Goal: Entertainment & Leisure: Consume media (video, audio)

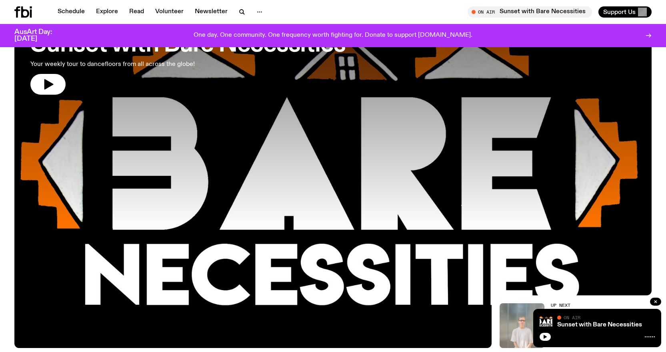
scroll to position [36, 0]
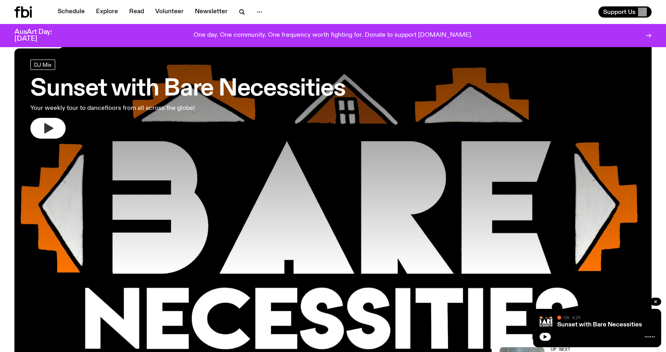
click at [47, 126] on icon "button" at bounding box center [48, 128] width 9 height 10
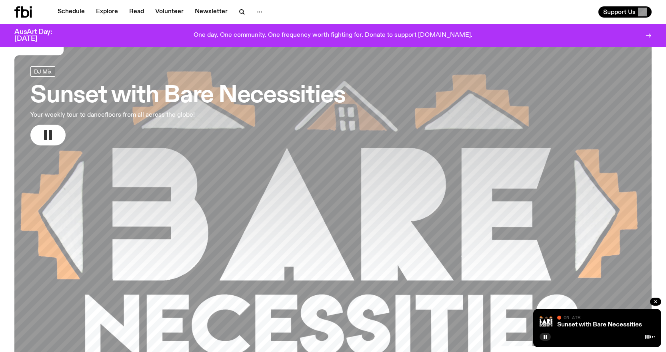
scroll to position [0, 0]
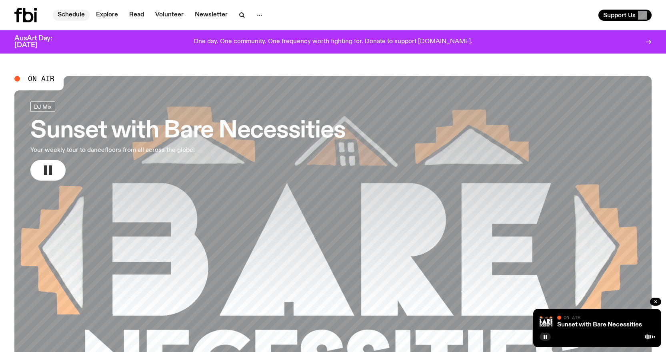
click at [66, 15] on link "Schedule" at bounding box center [71, 15] width 37 height 11
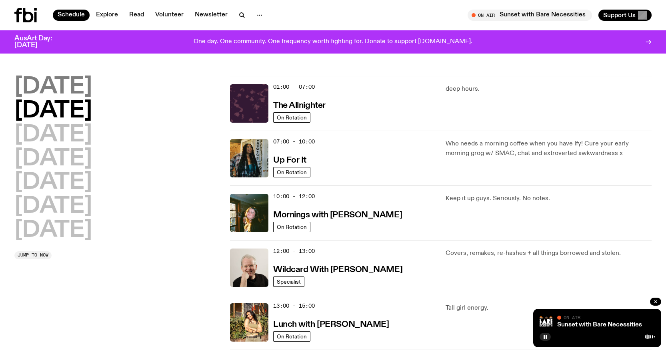
click at [60, 81] on h2 "[DATE]" at bounding box center [53, 87] width 78 height 22
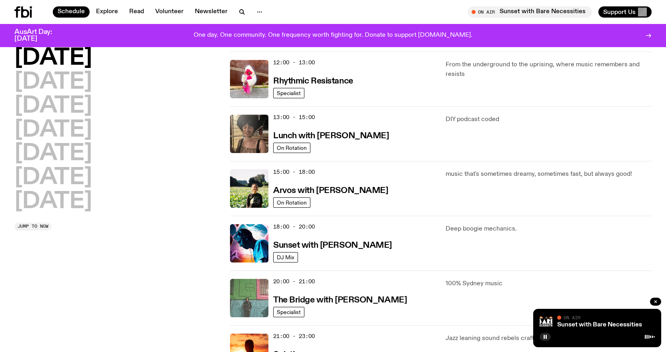
scroll to position [262, 0]
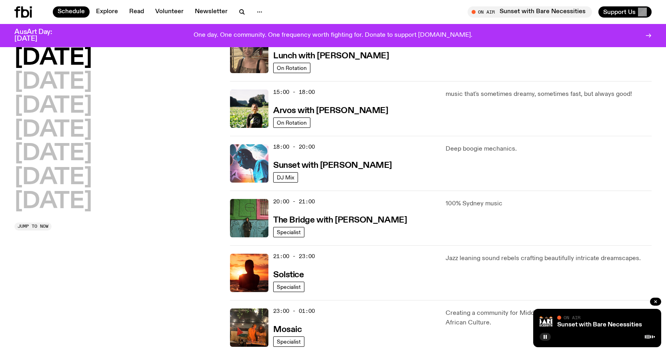
click at [254, 161] on img at bounding box center [249, 163] width 38 height 38
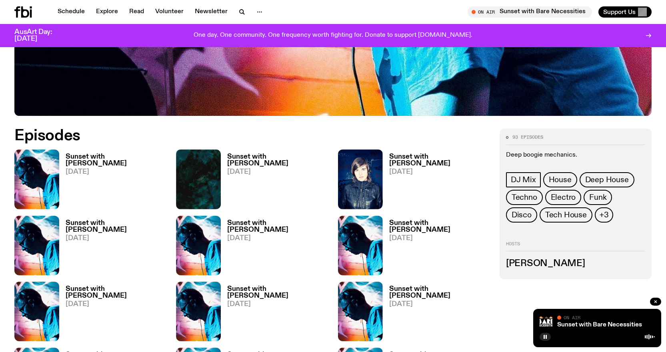
scroll to position [436, 0]
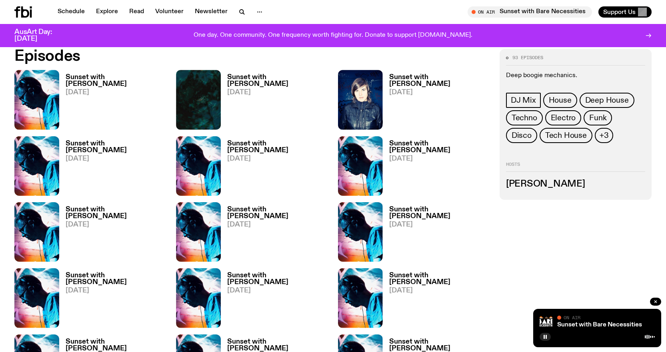
click at [31, 91] on img at bounding box center [36, 100] width 45 height 60
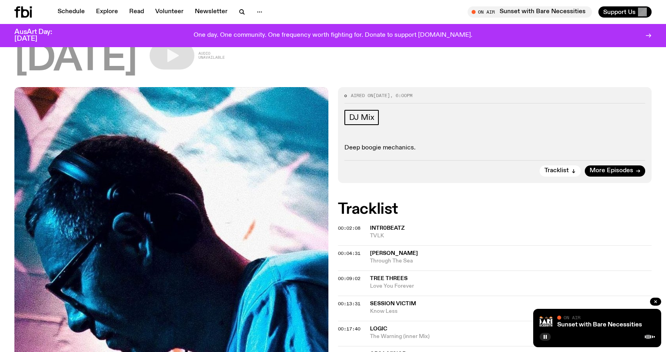
scroll to position [78, 0]
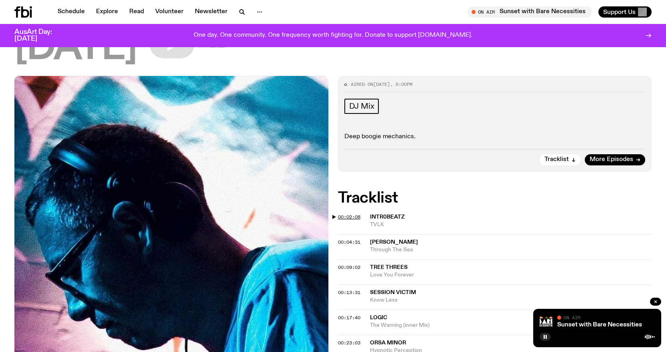
click at [344, 215] on span "00:02:08" at bounding box center [349, 217] width 22 height 6
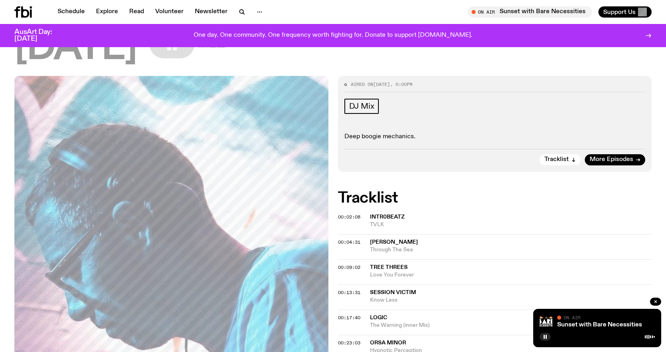
click at [345, 219] on span "00:02:08" at bounding box center [349, 217] width 22 height 6
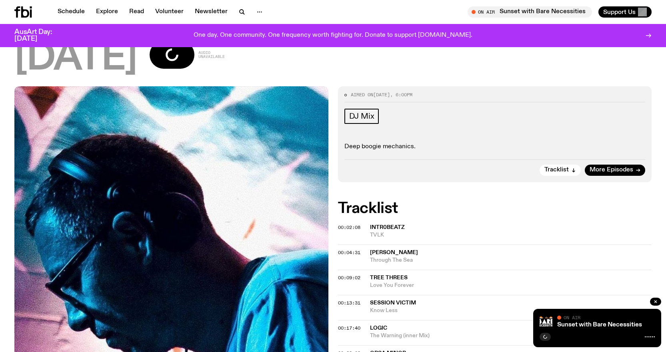
scroll to position [116, 0]
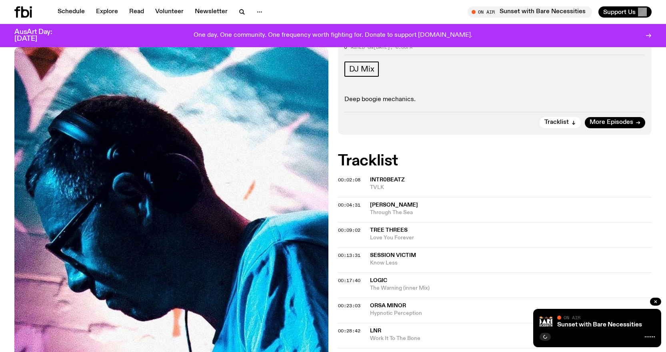
click at [386, 179] on span "intr0beatz" at bounding box center [387, 180] width 35 height 6
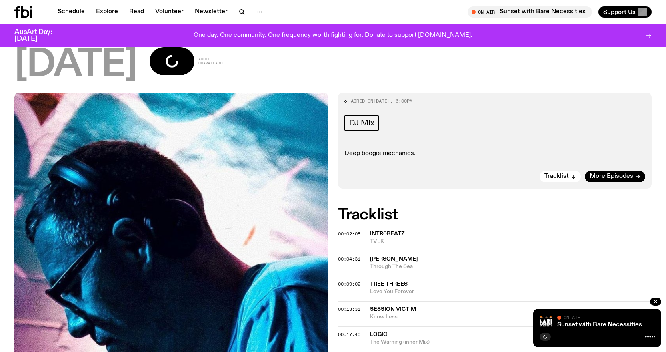
scroll to position [0, 0]
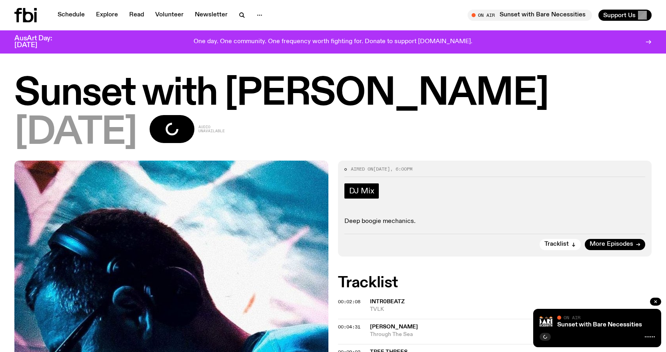
click at [362, 190] on span "DJ Mix" at bounding box center [361, 191] width 25 height 9
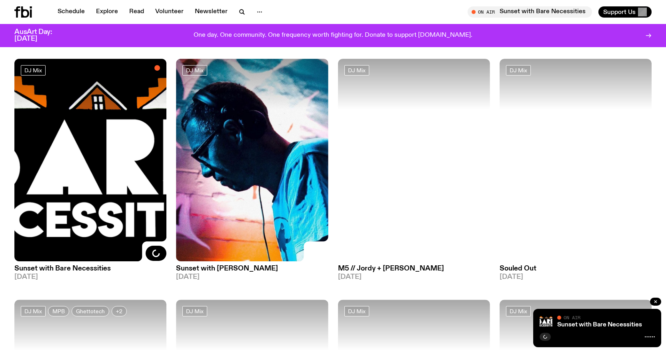
scroll to position [78, 0]
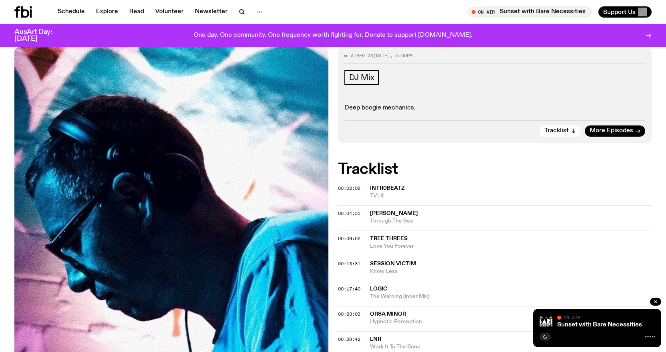
scroll to position [157, 0]
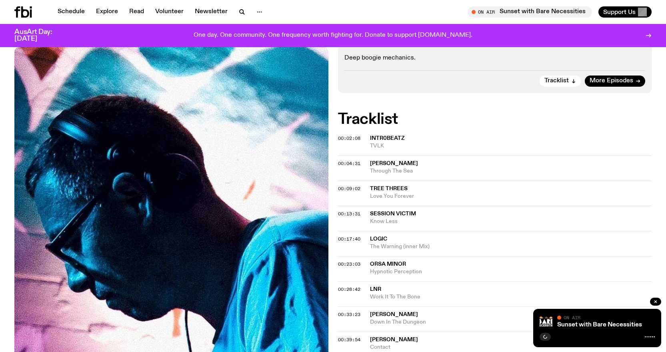
click at [386, 137] on span "intr0beatz" at bounding box center [387, 139] width 35 height 6
click at [655, 302] on g "button" at bounding box center [656, 302] width 2 height 2
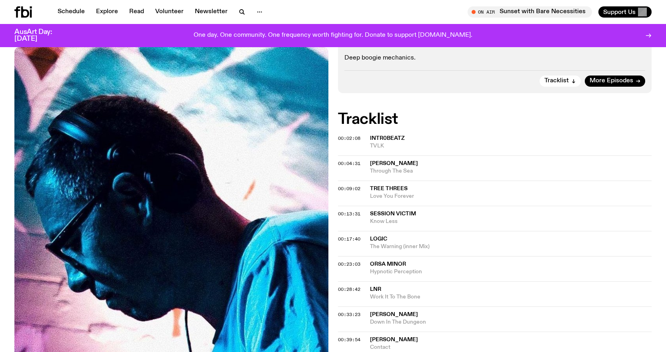
click at [386, 135] on span "intr0beatz" at bounding box center [511, 139] width 282 height 8
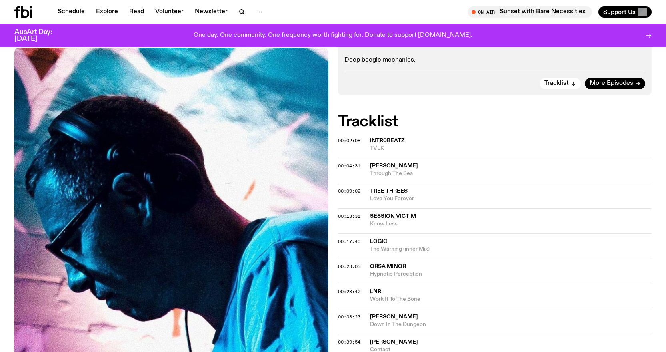
scroll to position [155, 0]
click at [141, 242] on img at bounding box center [171, 256] width 314 height 418
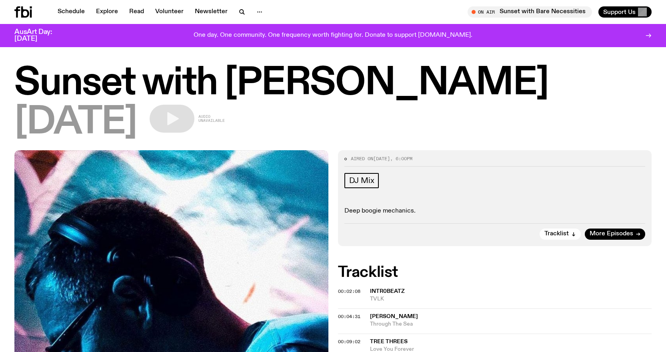
scroll to position [0, 0]
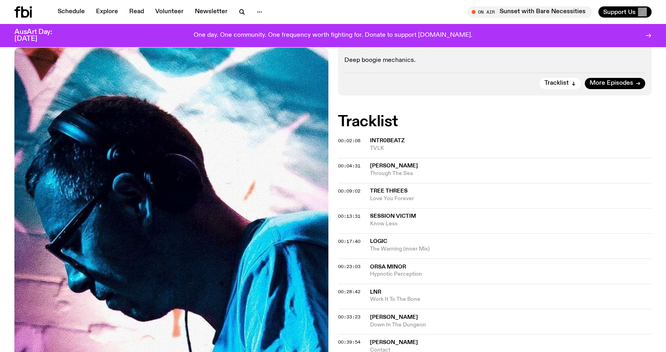
scroll to position [155, 0]
click at [352, 140] on span "00:02:08" at bounding box center [349, 141] width 22 height 6
click at [386, 140] on span "intr0beatz" at bounding box center [387, 141] width 35 height 6
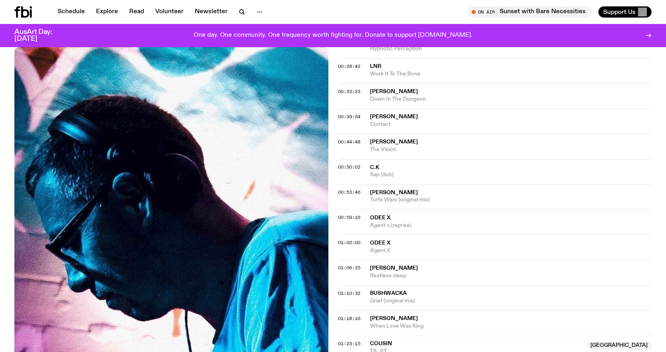
scroll to position [276, 0]
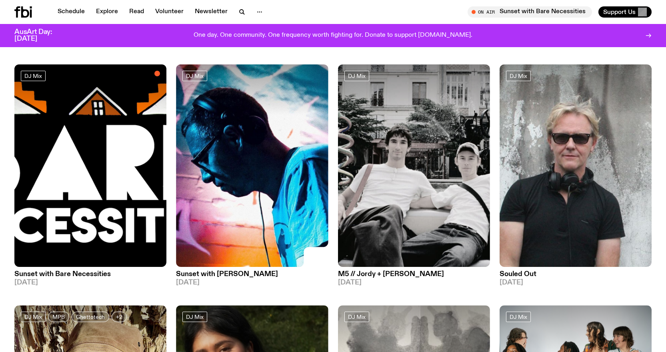
scroll to position [38, 0]
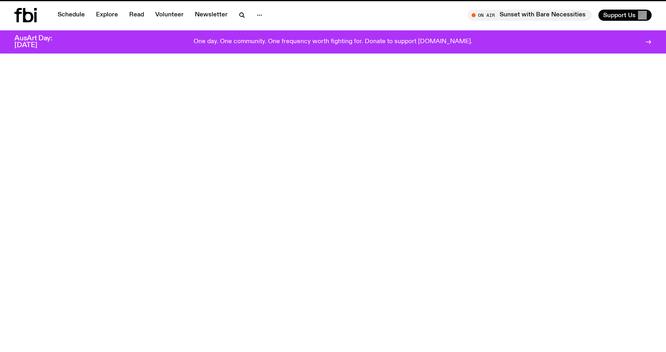
scroll to position [38, 0]
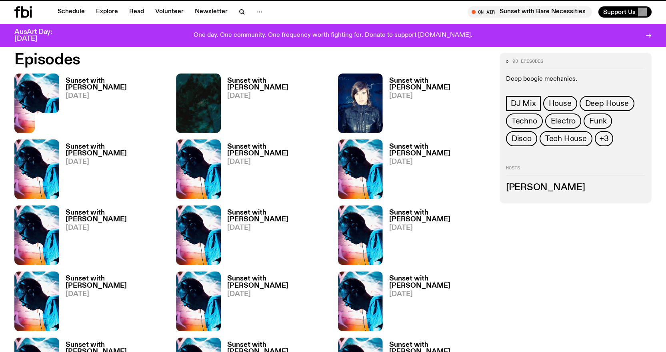
scroll to position [429, 0]
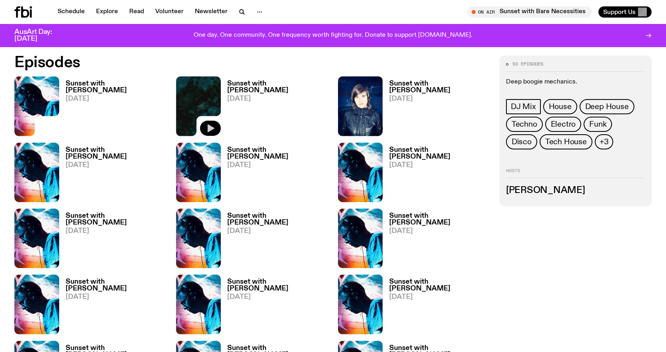
click at [211, 127] on icon "button" at bounding box center [211, 128] width 7 height 8
